Goal: Share content: Share content

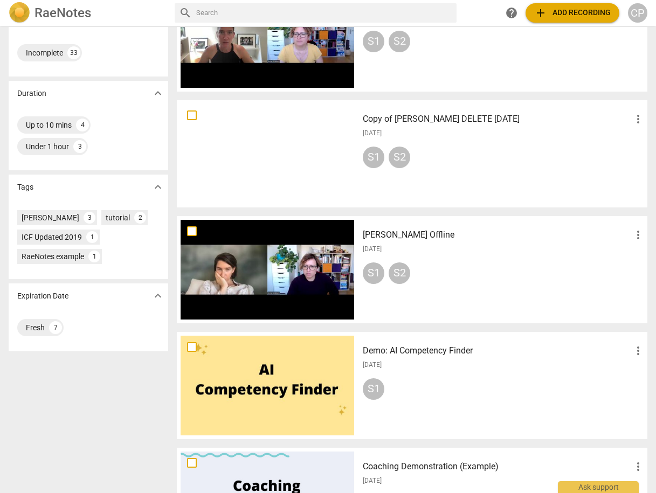
scroll to position [216, 0]
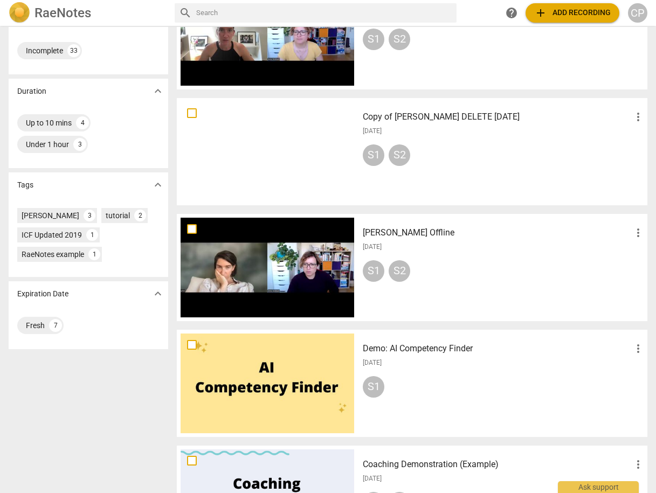
click at [388, 233] on h3 "[PERSON_NAME] Offline" at bounding box center [497, 232] width 269 height 13
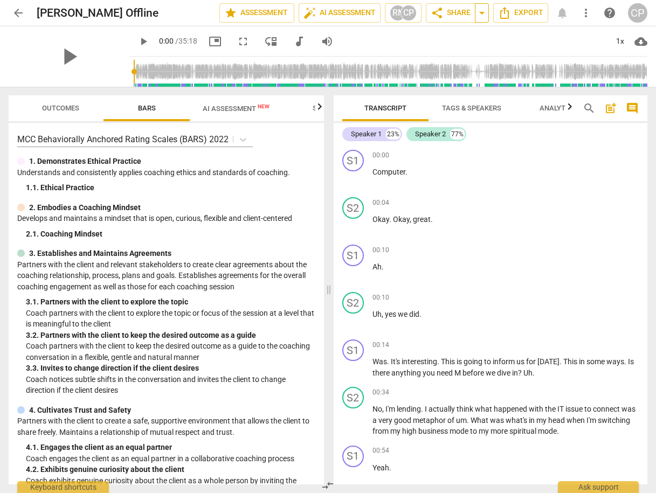
click at [483, 13] on span "arrow_drop_down" at bounding box center [481, 12] width 13 height 13
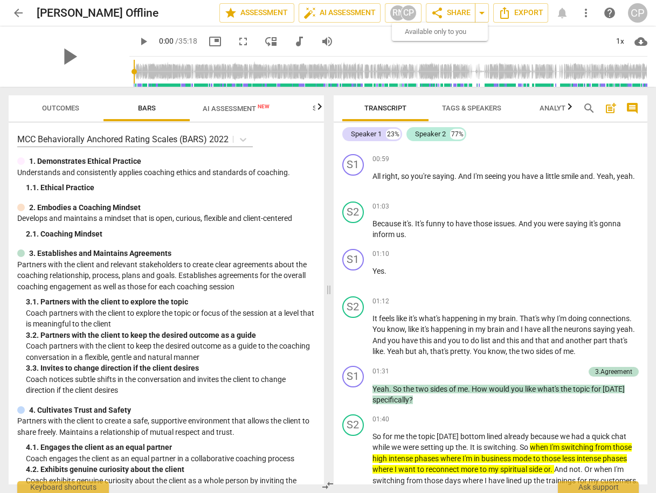
scroll to position [388, 0]
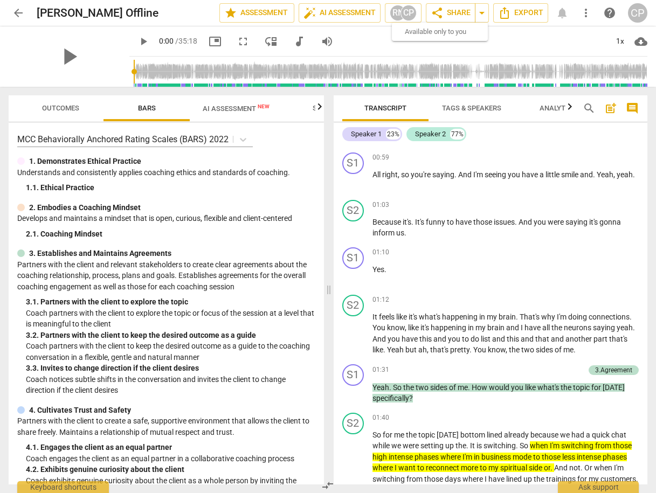
click at [60, 106] on span "Outcomes" at bounding box center [60, 108] width 37 height 8
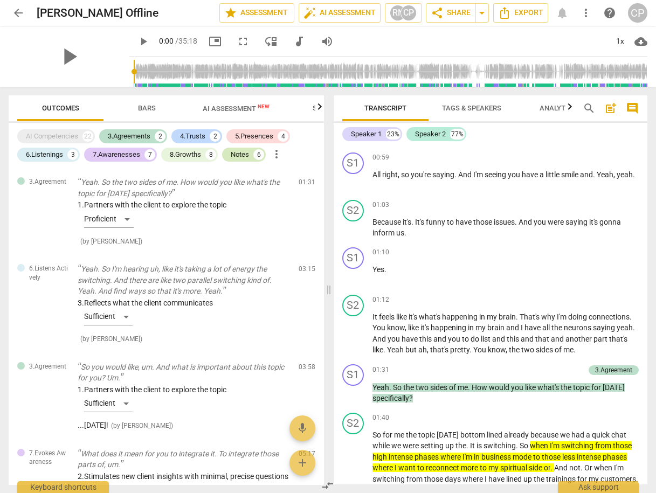
click at [242, 154] on div "Notes" at bounding box center [240, 154] width 18 height 11
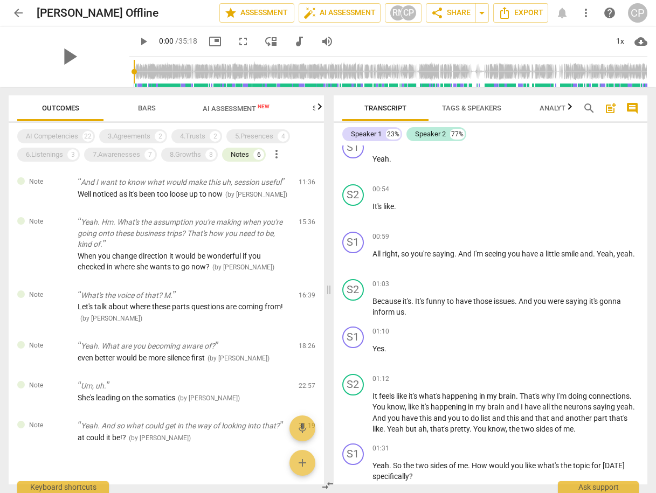
scroll to position [302, 0]
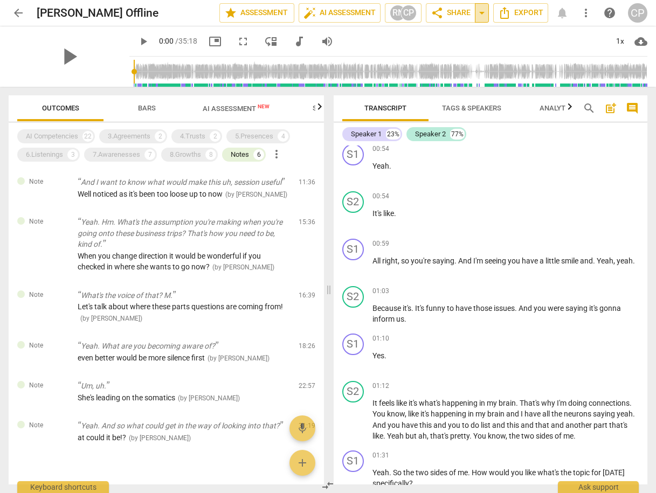
click at [485, 13] on span "arrow_drop_down" at bounding box center [481, 12] width 13 height 13
click at [451, 14] on span "share Share" at bounding box center [451, 12] width 40 height 13
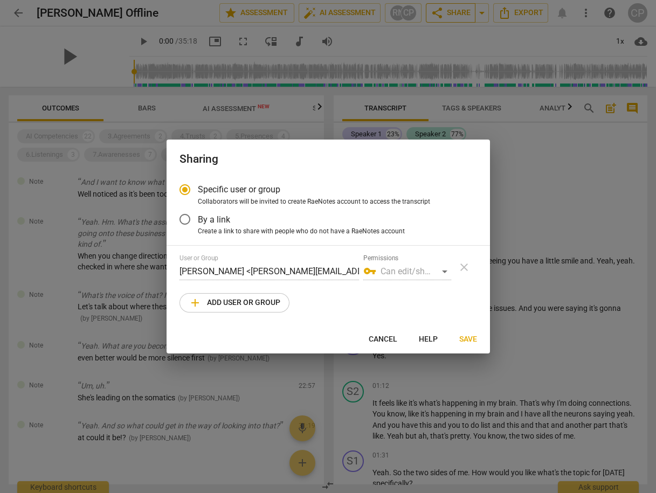
radio input "false"
click at [183, 217] on input "By a link" at bounding box center [185, 219] width 26 height 26
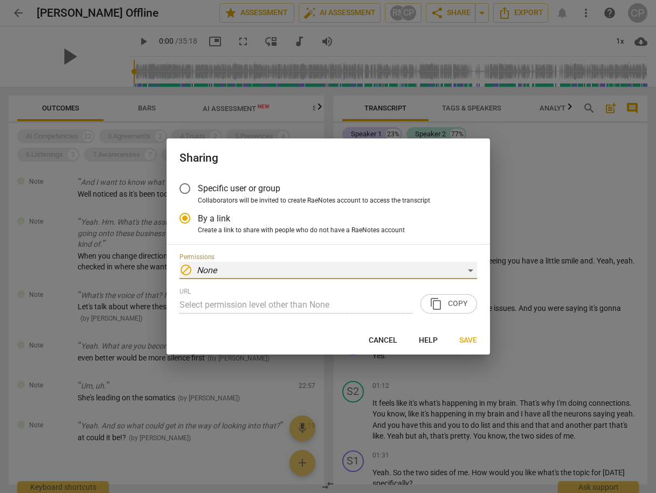
click at [260, 272] on div "block None" at bounding box center [329, 270] width 298 height 17
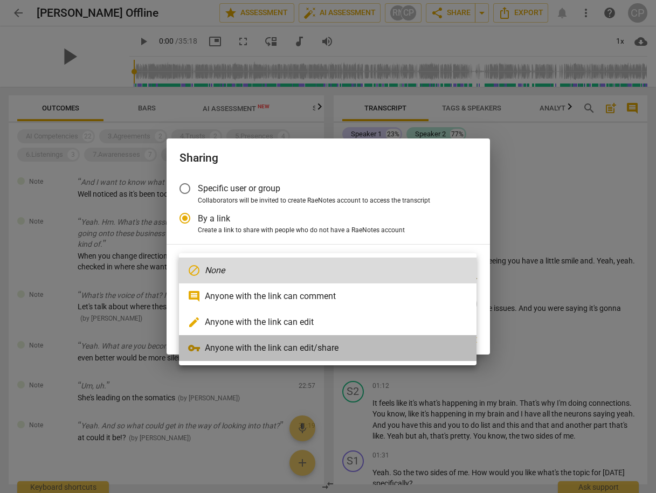
click at [264, 349] on li "vpn_key Anyone with the link can edit/share" at bounding box center [328, 348] width 298 height 26
radio input "false"
type input "[URL][DOMAIN_NAME]"
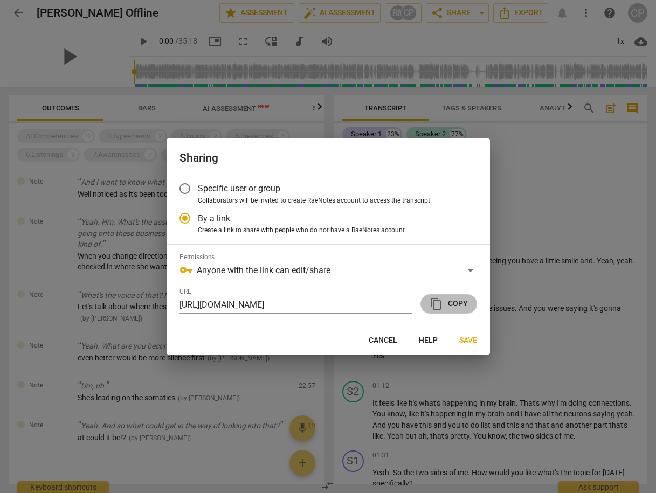
click at [449, 304] on span "content_copy Copy" at bounding box center [449, 304] width 38 height 13
click at [466, 342] on span "Save" at bounding box center [468, 340] width 18 height 11
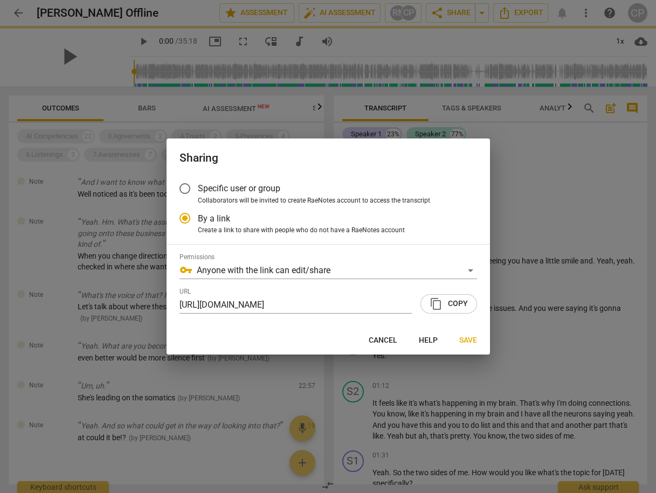
radio input "false"
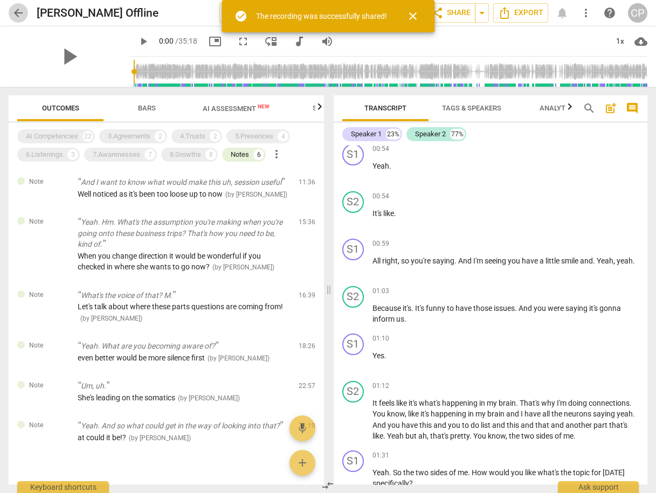
click at [17, 12] on span "arrow_back" at bounding box center [18, 12] width 13 height 13
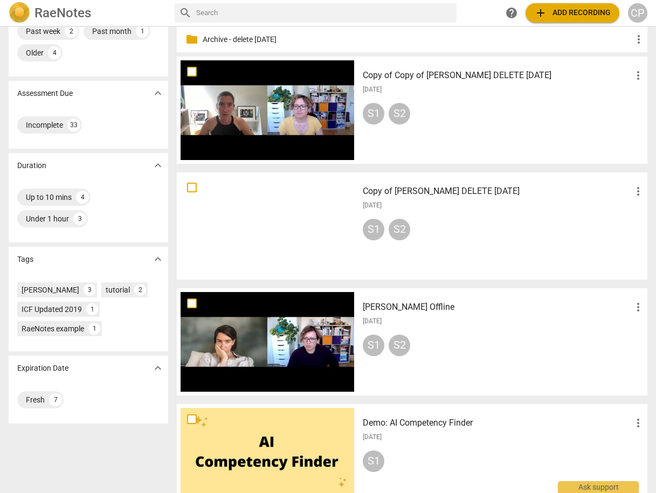
scroll to position [127, 0]
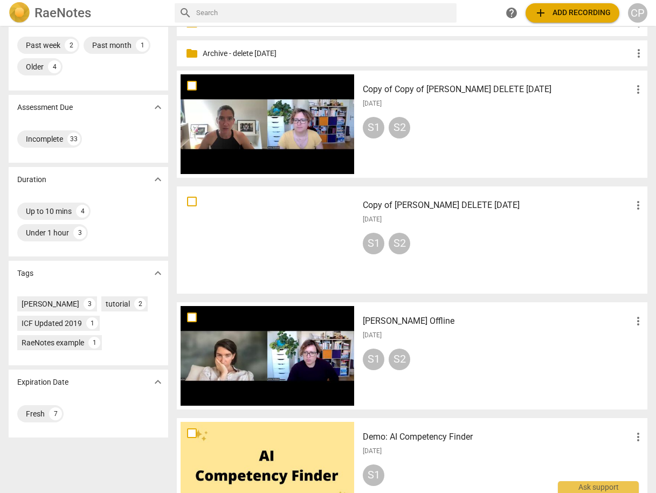
click at [636, 320] on span "more_vert" at bounding box center [638, 321] width 13 height 13
click at [621, 320] on li "Move" at bounding box center [626, 321] width 41 height 26
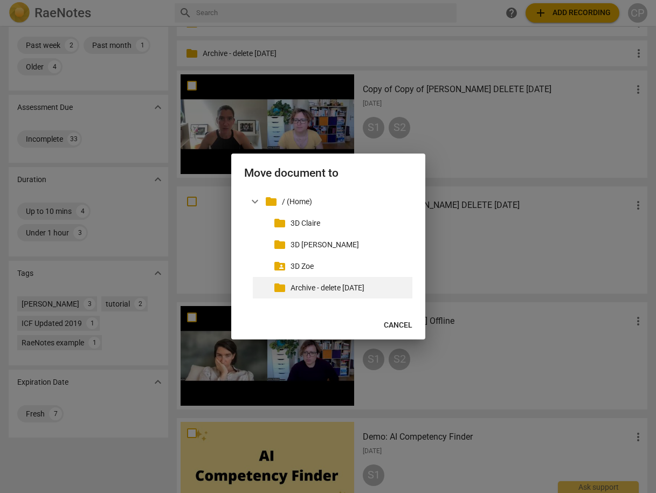
click at [319, 286] on p "Archive - delete [DATE]" at bounding box center [350, 287] width 118 height 11
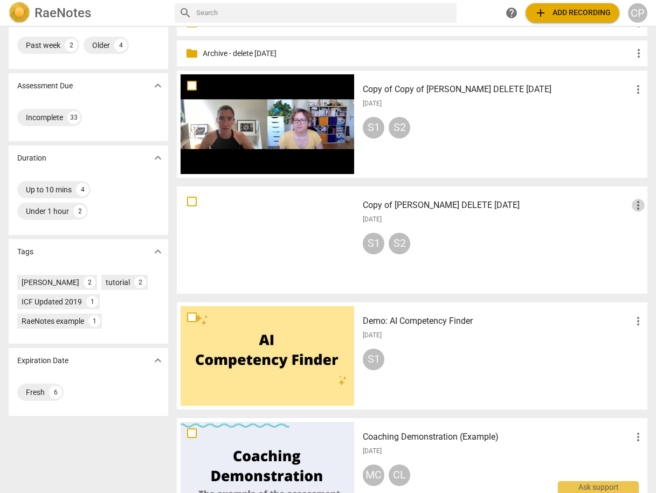
click at [634, 202] on span "more_vert" at bounding box center [638, 205] width 13 height 13
click at [626, 206] on li "Move" at bounding box center [626, 205] width 41 height 26
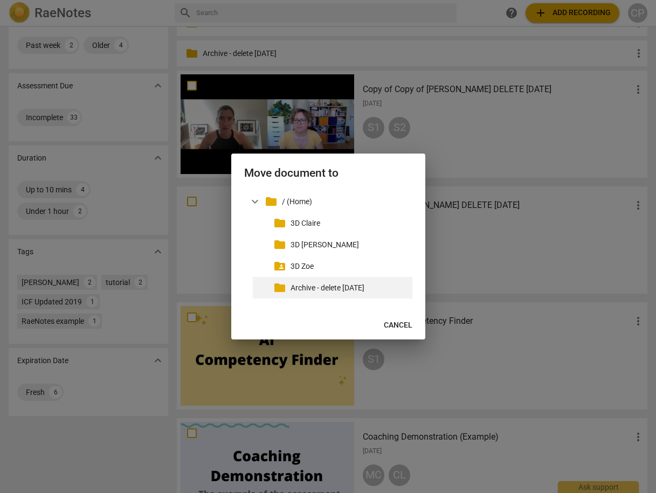
click at [321, 288] on p "Archive - delete [DATE]" at bounding box center [350, 287] width 118 height 11
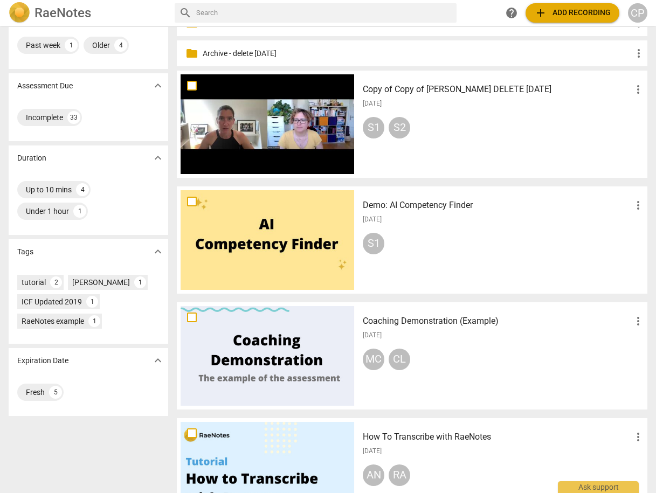
click at [475, 89] on h3 "Copy of Copy of [PERSON_NAME] DELETE [DATE]" at bounding box center [497, 89] width 269 height 13
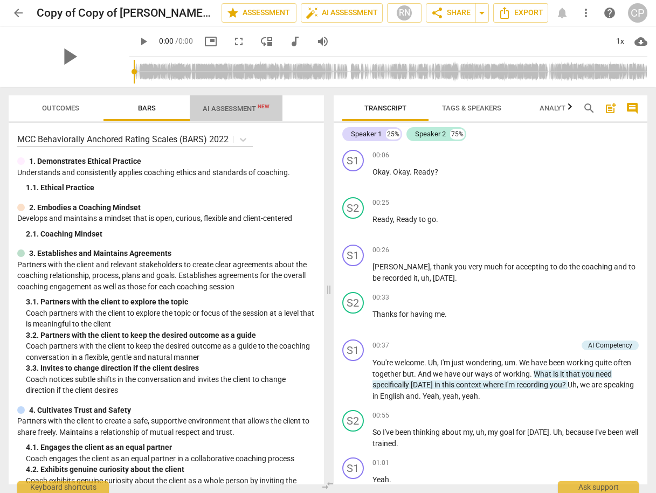
click at [231, 109] on span "AI Assessment New" at bounding box center [236, 109] width 67 height 8
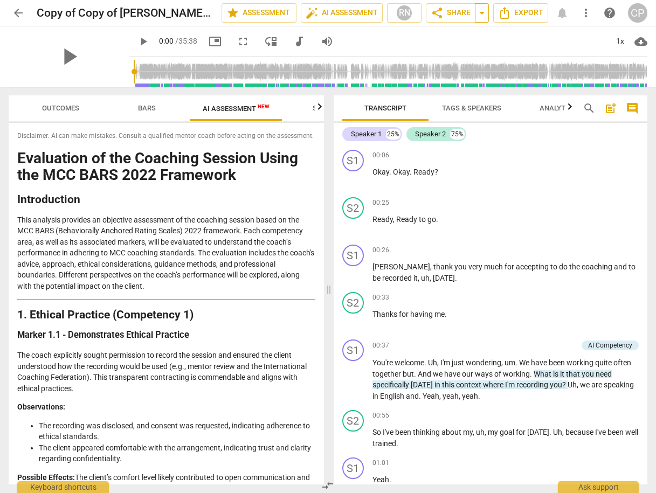
click at [485, 13] on span "arrow_drop_down" at bounding box center [481, 12] width 13 height 13
click at [459, 12] on span "share Share" at bounding box center [451, 12] width 40 height 13
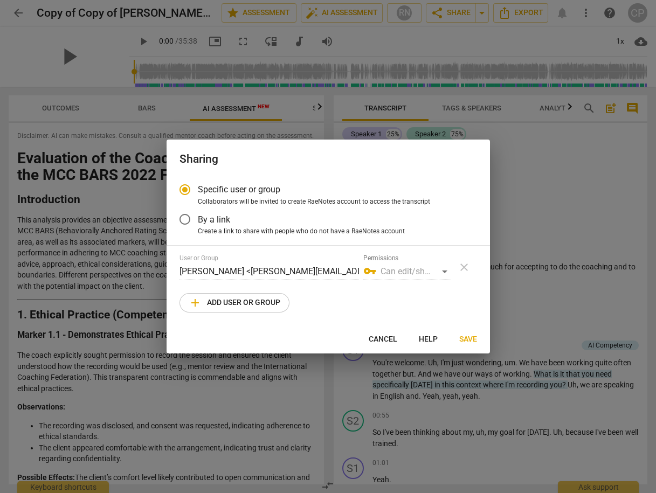
radio input "false"
click at [183, 218] on input "By a link" at bounding box center [185, 219] width 26 height 26
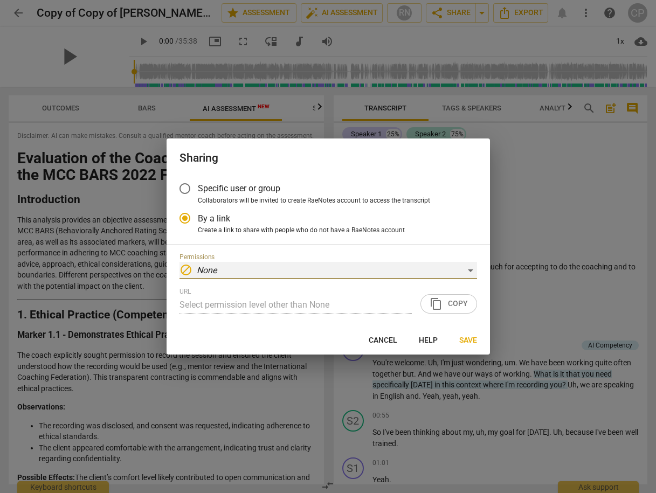
click at [232, 266] on div "block None" at bounding box center [329, 270] width 298 height 17
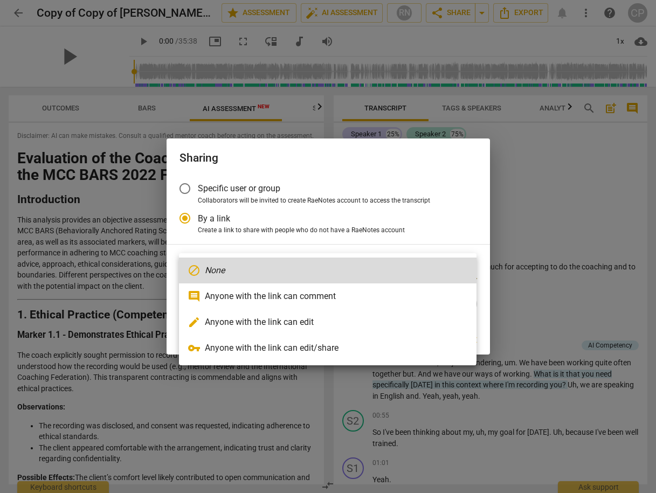
click at [261, 351] on li "vpn_key Anyone with the link can edit/share" at bounding box center [328, 348] width 298 height 26
radio input "false"
type input "[URL][DOMAIN_NAME]"
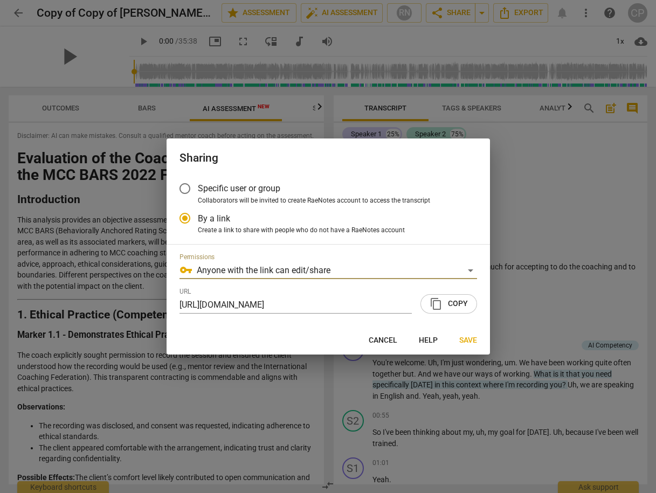
click at [449, 303] on span "content_copy Copy" at bounding box center [449, 304] width 38 height 13
drag, startPoint x: 466, startPoint y: 342, endPoint x: 374, endPoint y: 326, distance: 94.1
click at [464, 339] on span "Save" at bounding box center [468, 340] width 18 height 11
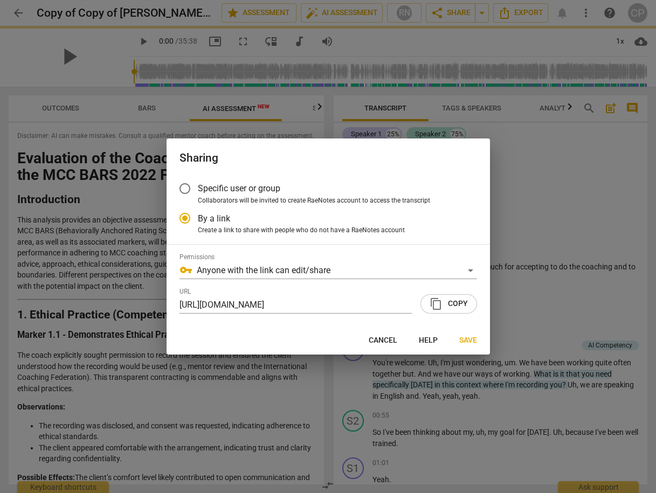
radio input "false"
